Goal: Find specific page/section

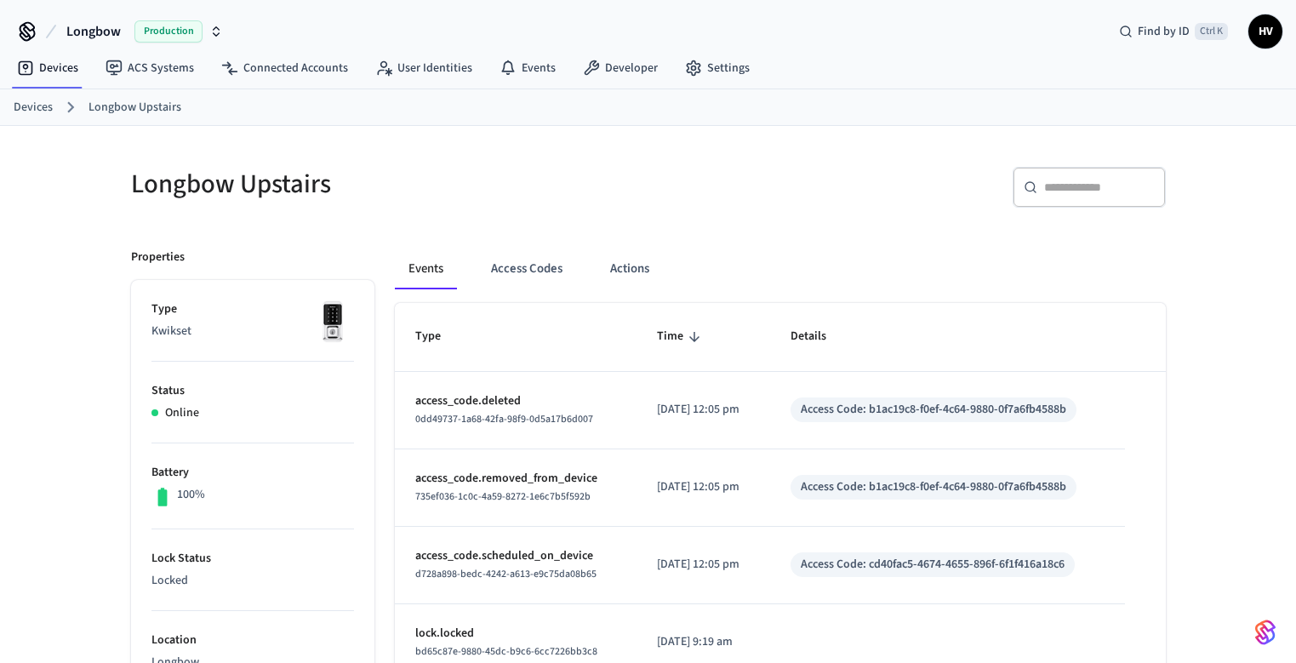
click at [534, 268] on button "Access Codes" at bounding box center [526, 268] width 99 height 41
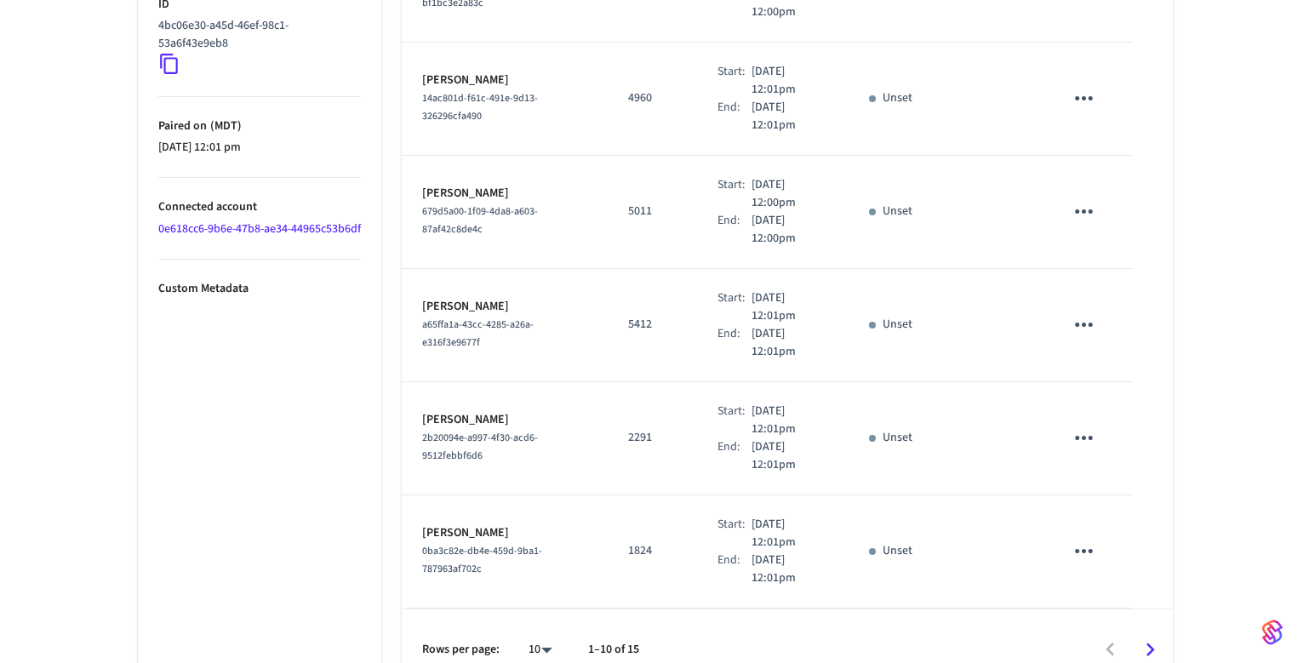
scroll to position [923, 0]
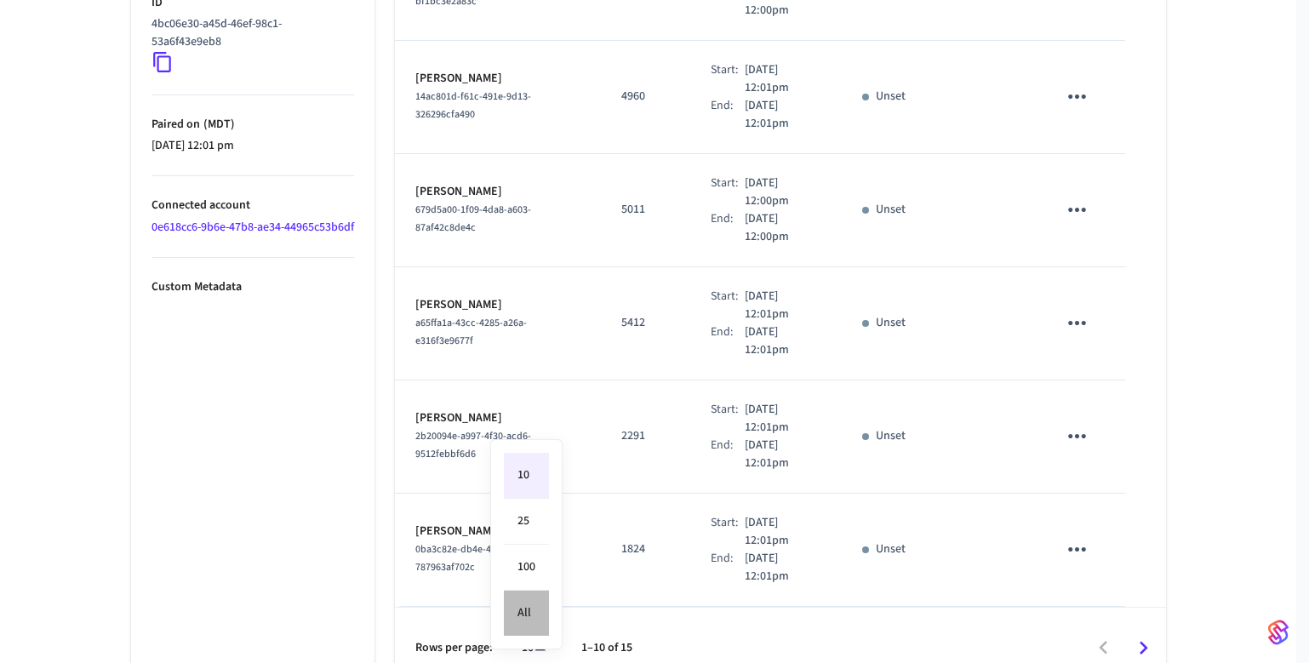
click at [532, 614] on li "All" at bounding box center [526, 612] width 45 height 45
type input "**"
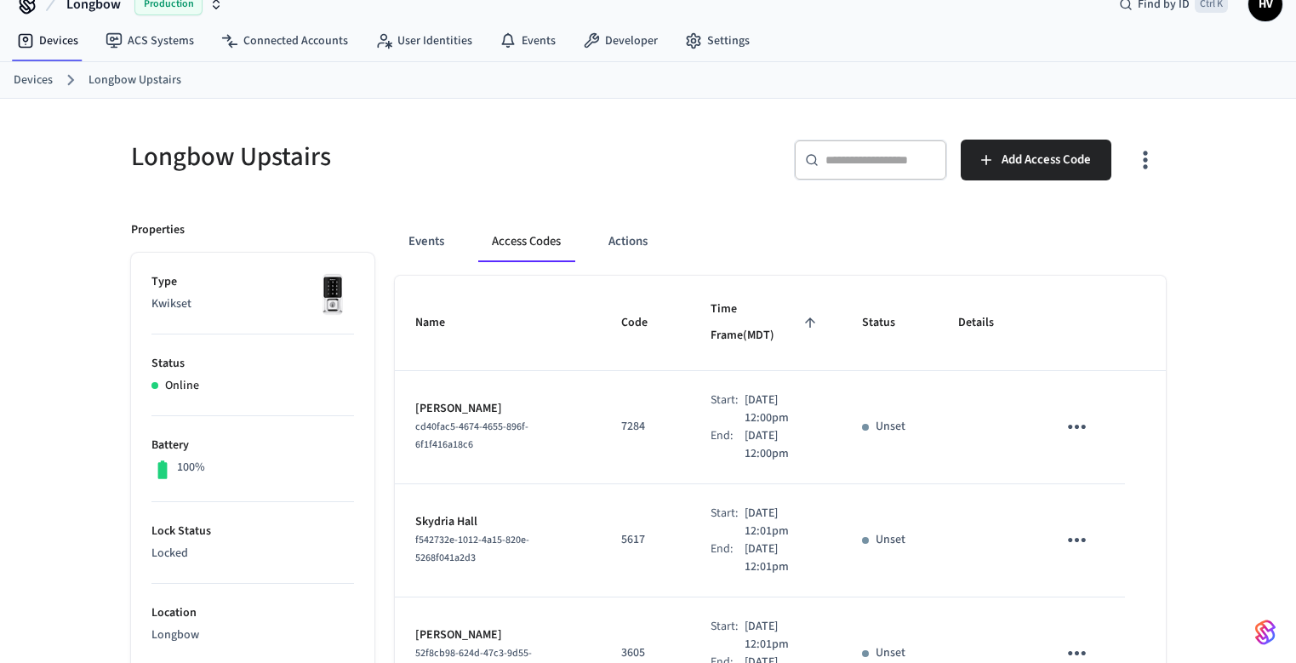
scroll to position [0, 0]
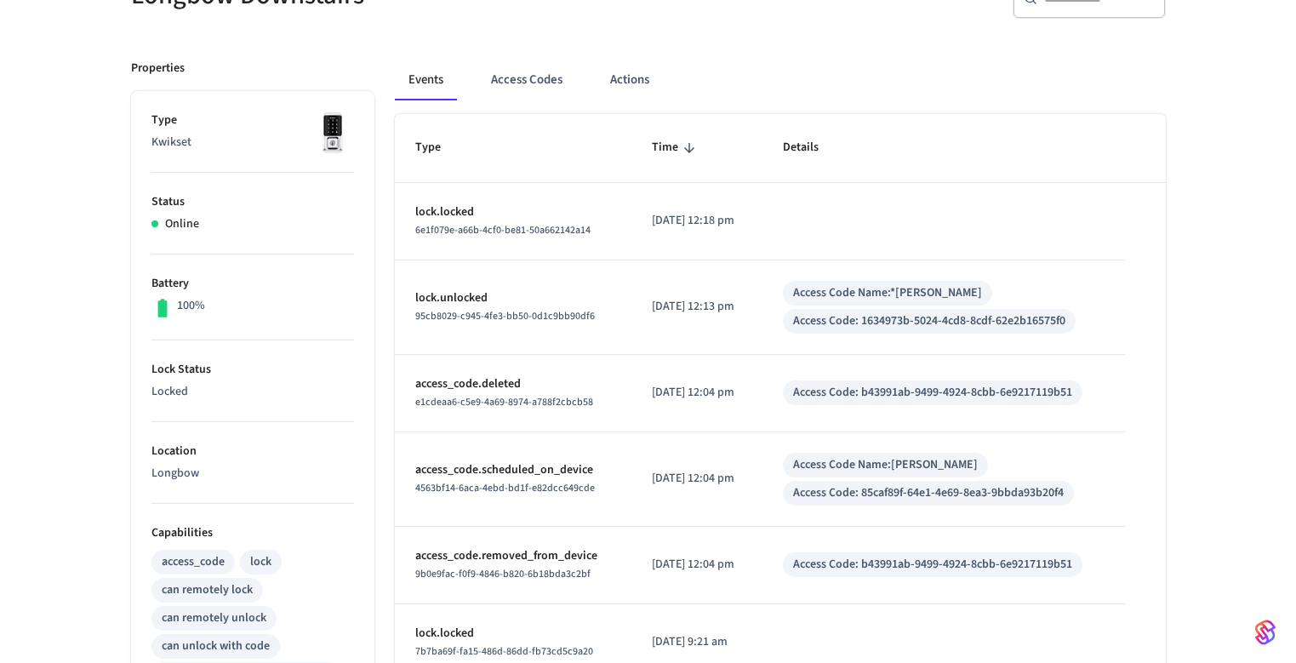
scroll to position [213, 0]
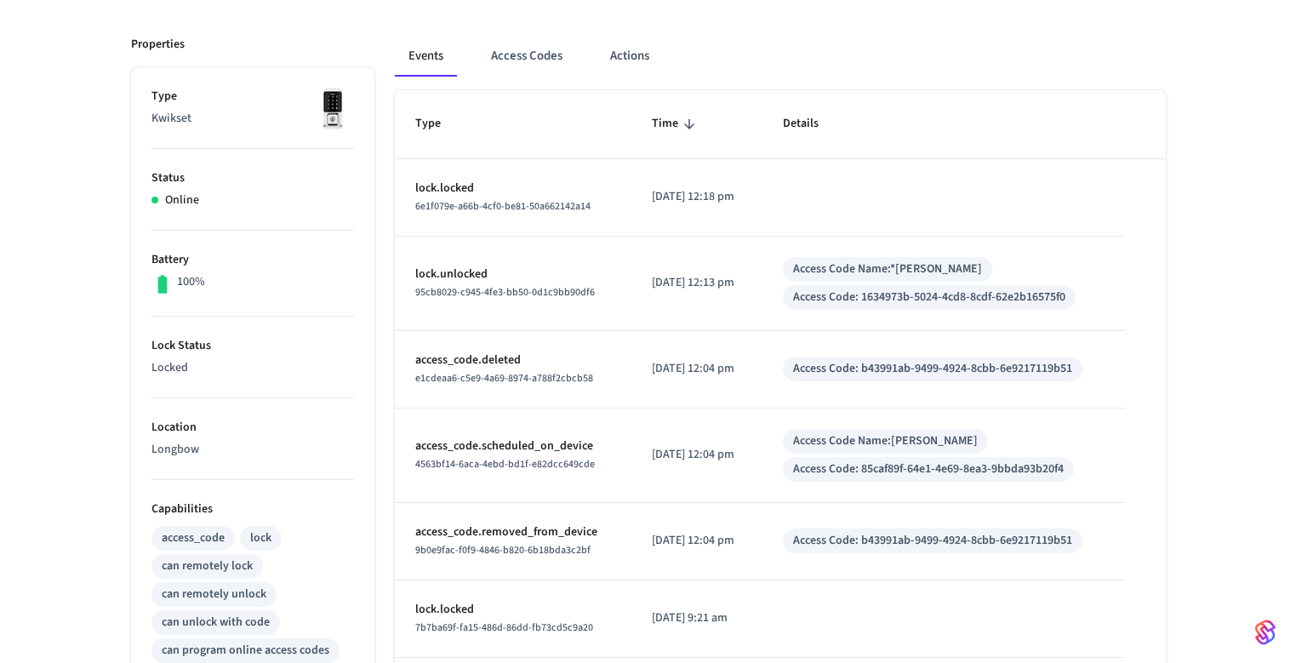
click at [504, 56] on button "Access Codes" at bounding box center [526, 56] width 99 height 41
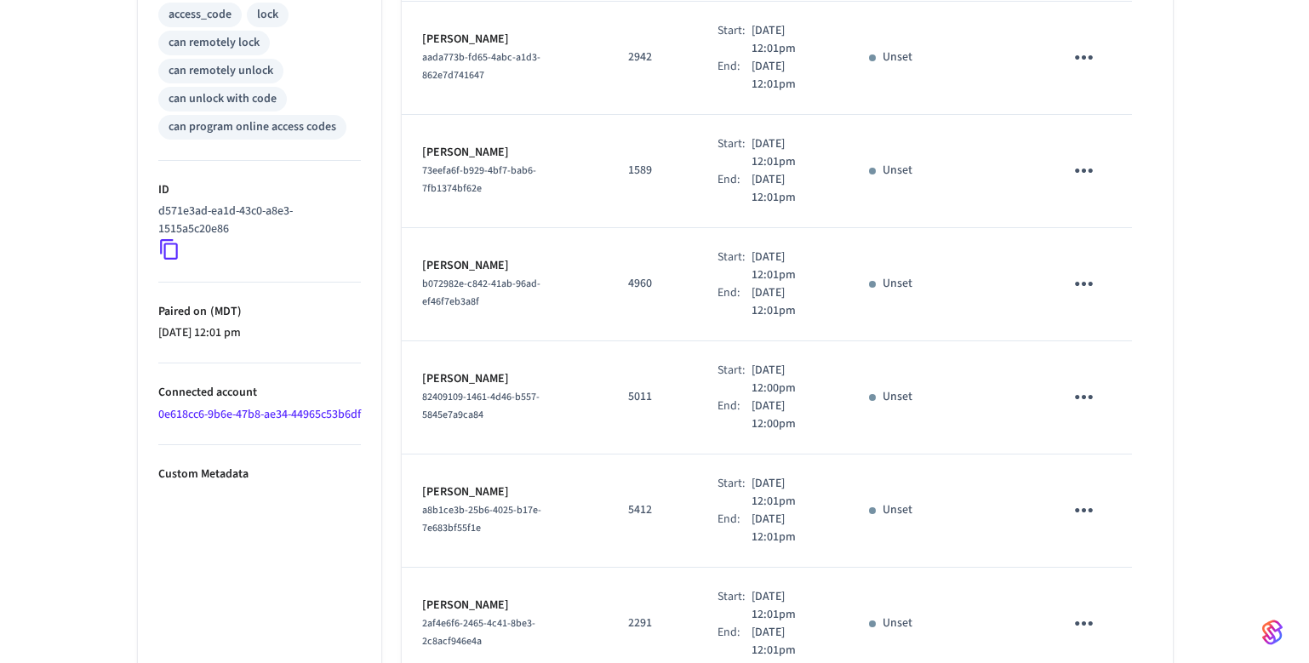
scroll to position [923, 0]
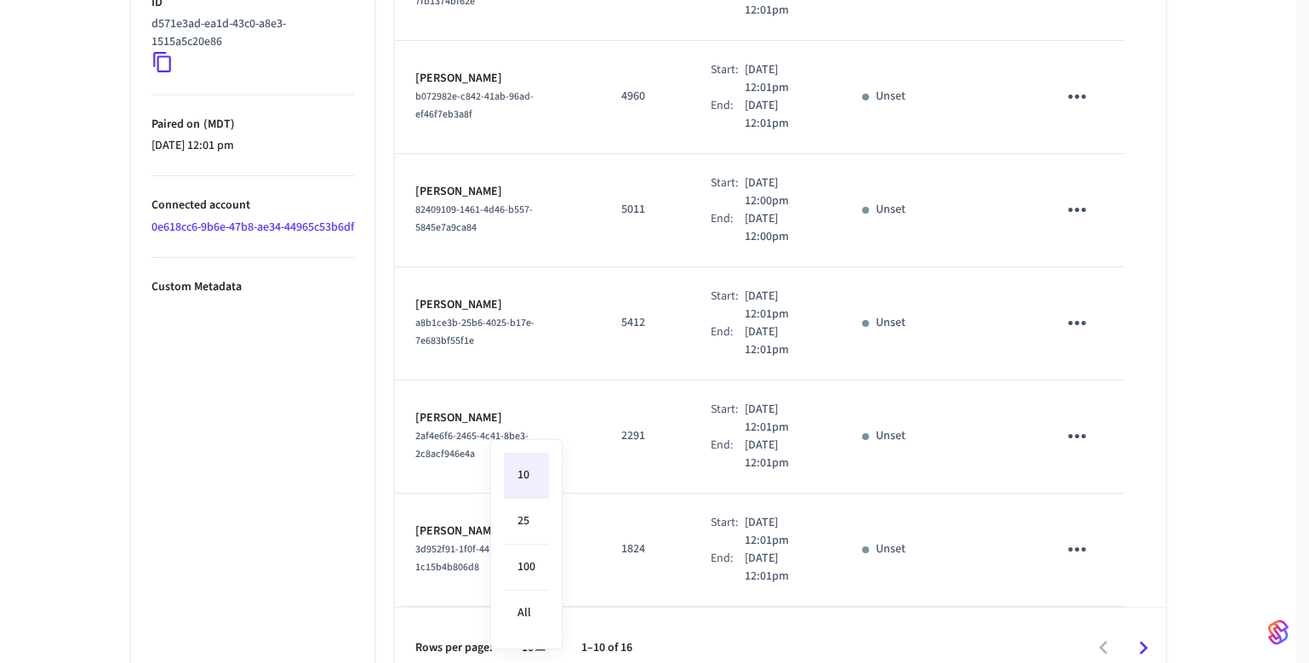
click at [526, 610] on li "All" at bounding box center [526, 612] width 45 height 45
type input "**"
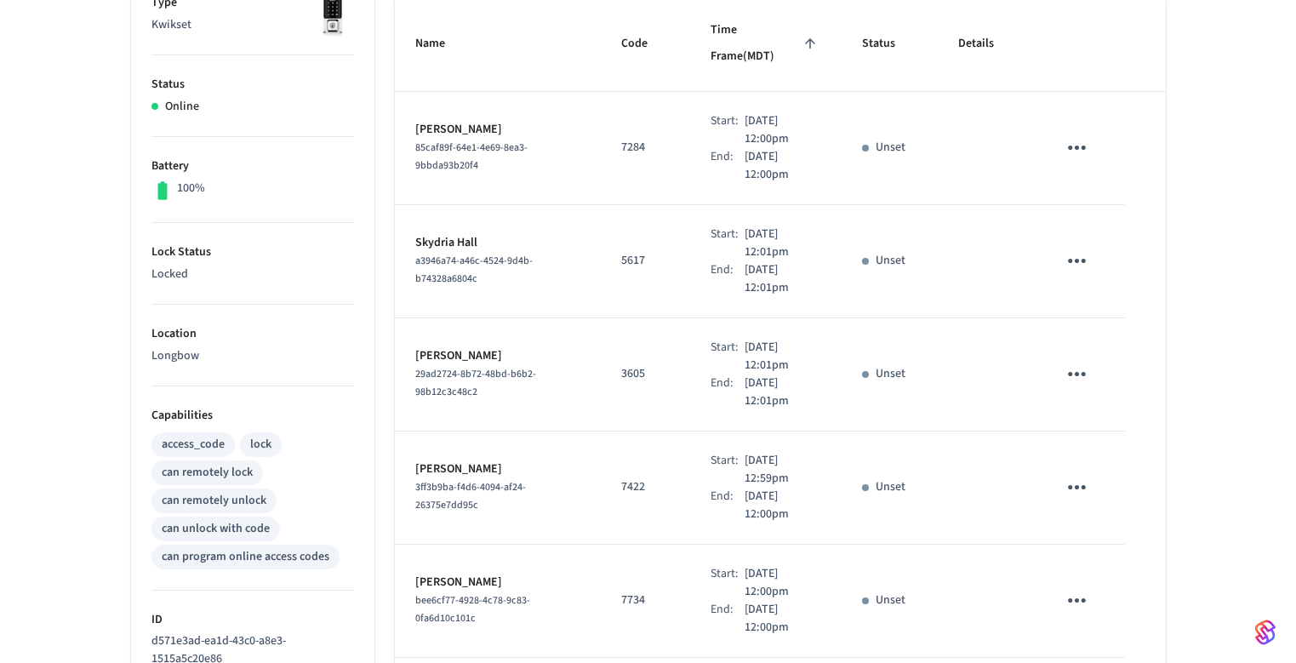
scroll to position [0, 0]
